Goal: Transaction & Acquisition: Download file/media

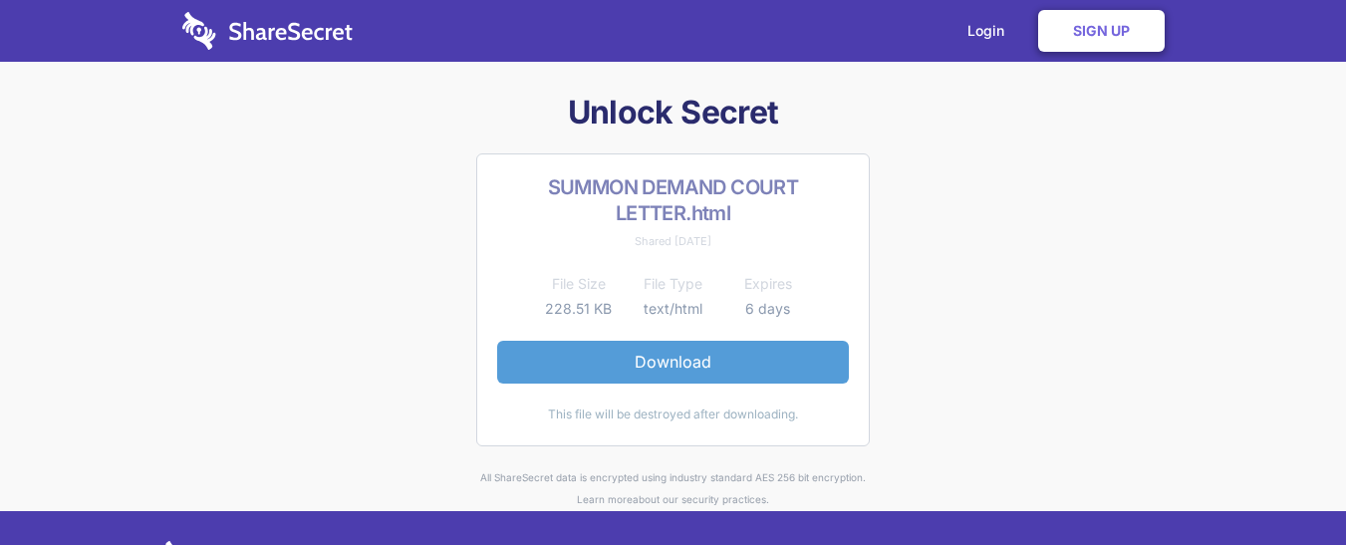
click at [667, 366] on link "Download" at bounding box center [673, 362] width 352 height 42
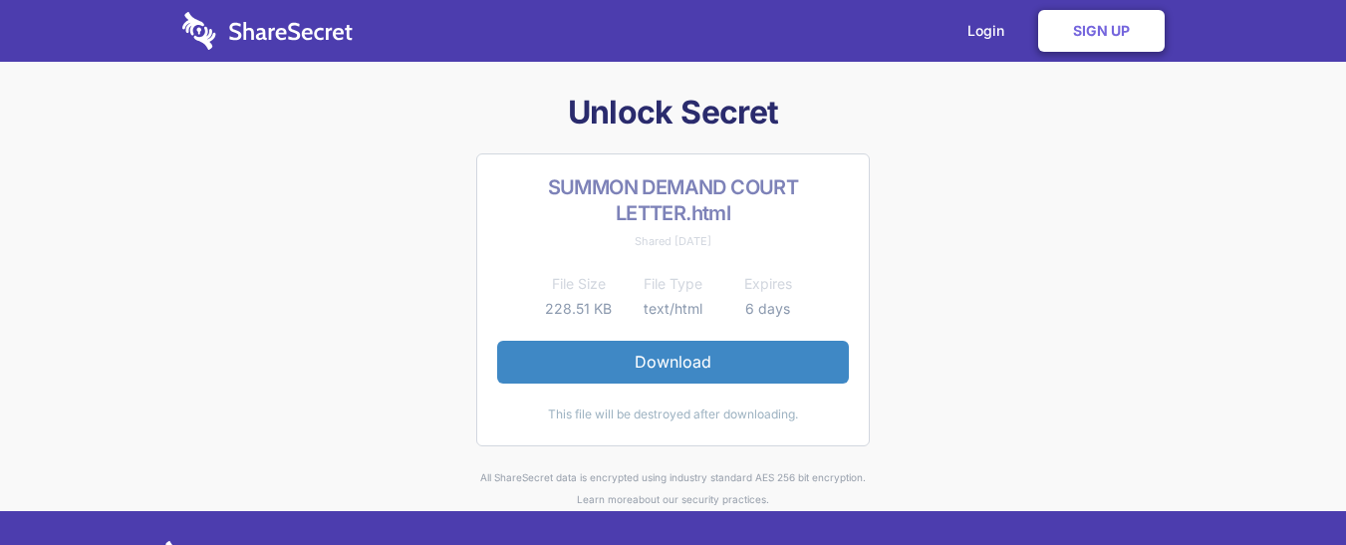
click at [863, 130] on h1 "Unlock Secret" at bounding box center [673, 113] width 1036 height 42
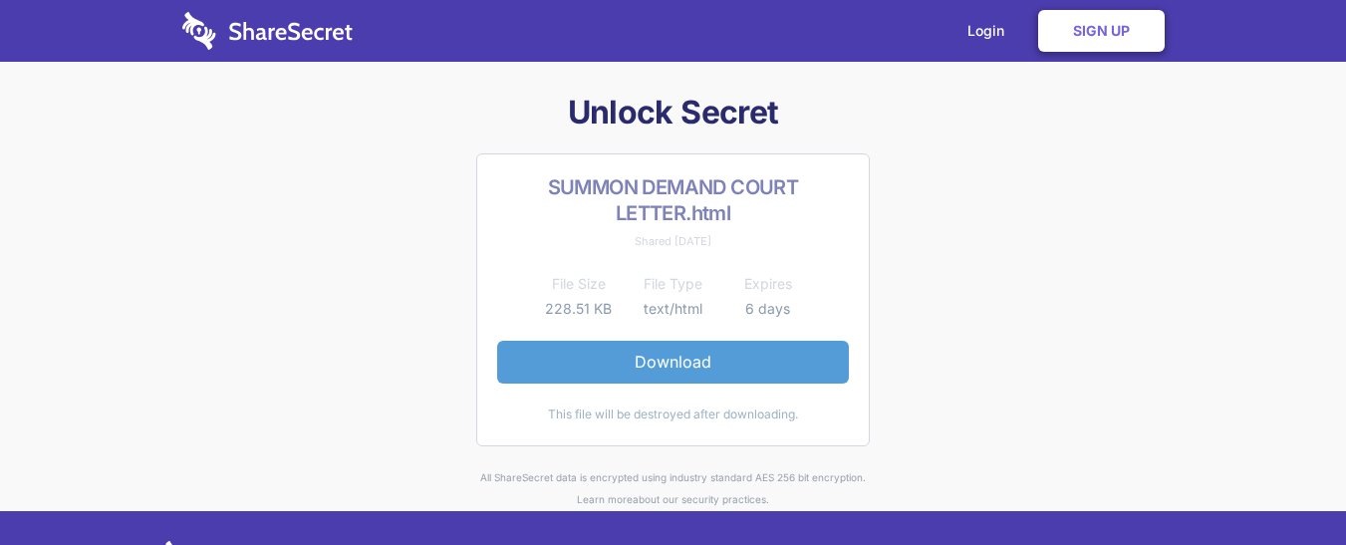
click at [709, 359] on link "Download" at bounding box center [673, 362] width 352 height 42
click at [592, 357] on link "Download" at bounding box center [673, 362] width 352 height 42
